Goal: Check status: Check status

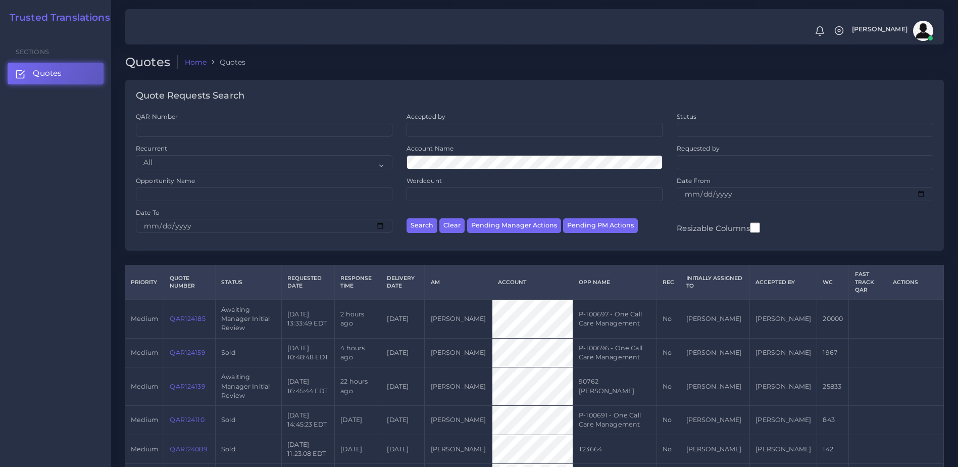
click at [176, 315] on link "QAR124185" at bounding box center [187, 319] width 35 height 8
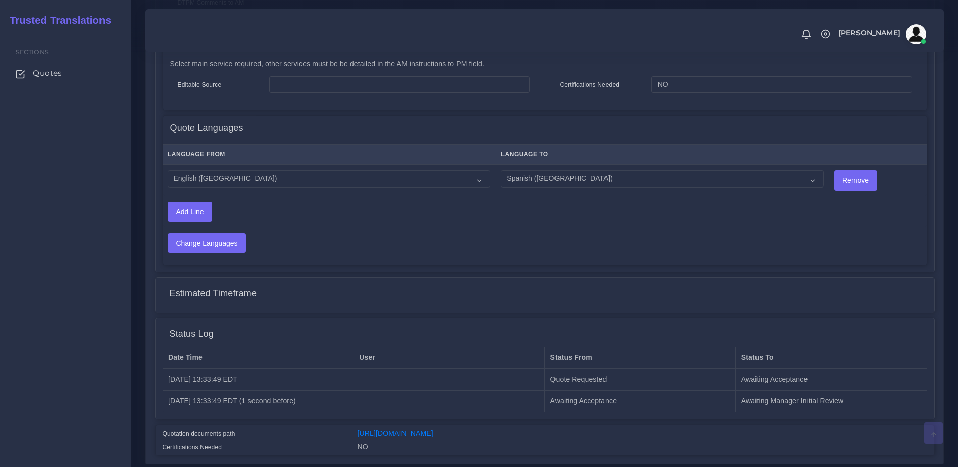
scroll to position [522, 0]
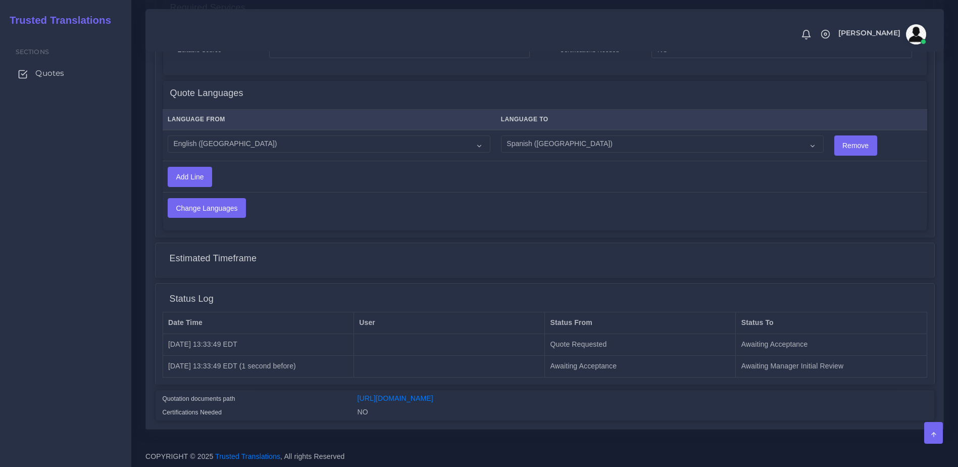
click at [50, 73] on span "Quotes" at bounding box center [49, 73] width 29 height 11
